Goal: Navigation & Orientation: Go to known website

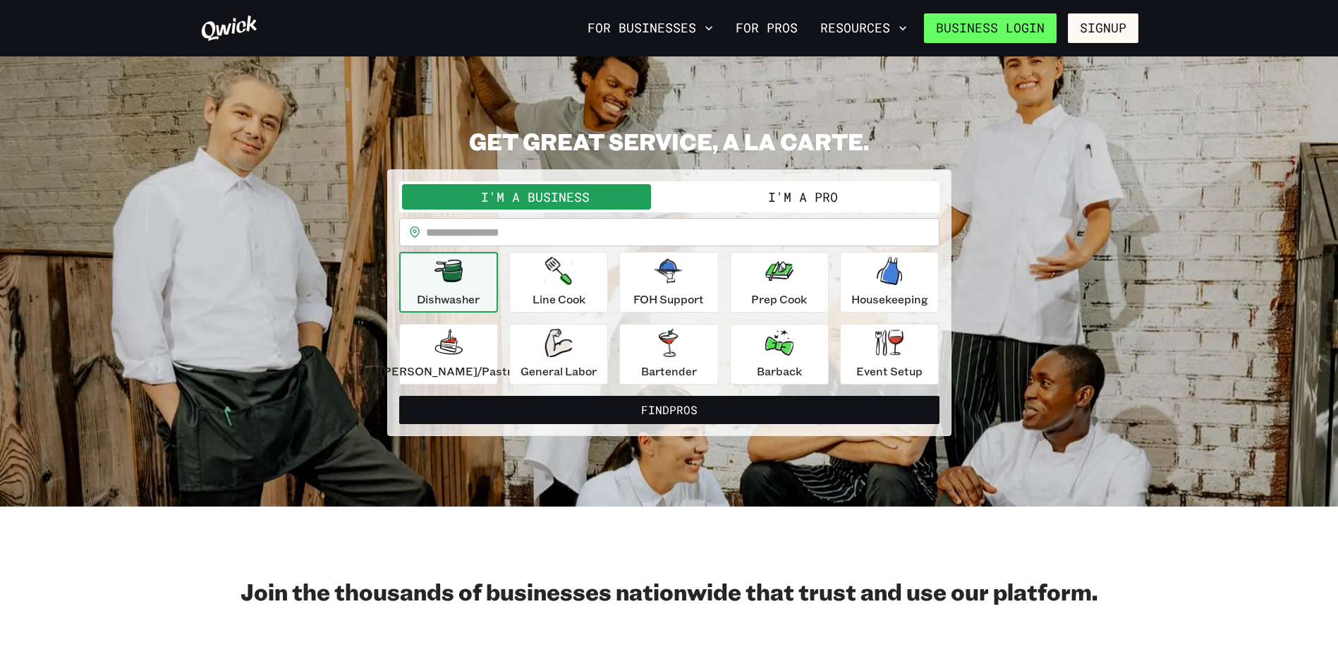
click at [1020, 28] on link "Business Login" at bounding box center [990, 28] width 133 height 30
click at [959, 16] on link "Business Login" at bounding box center [990, 28] width 133 height 30
click at [953, 24] on link "Business Login" at bounding box center [990, 28] width 133 height 30
